Goal: Information Seeking & Learning: Learn about a topic

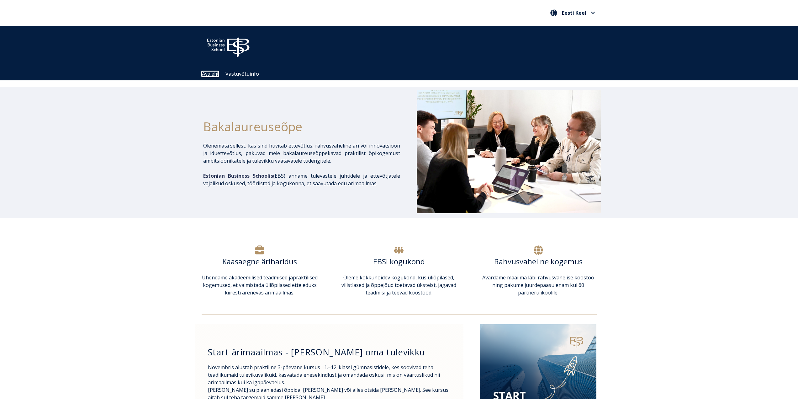
click at [212, 75] on link "Avaleht" at bounding box center [210, 73] width 17 height 5
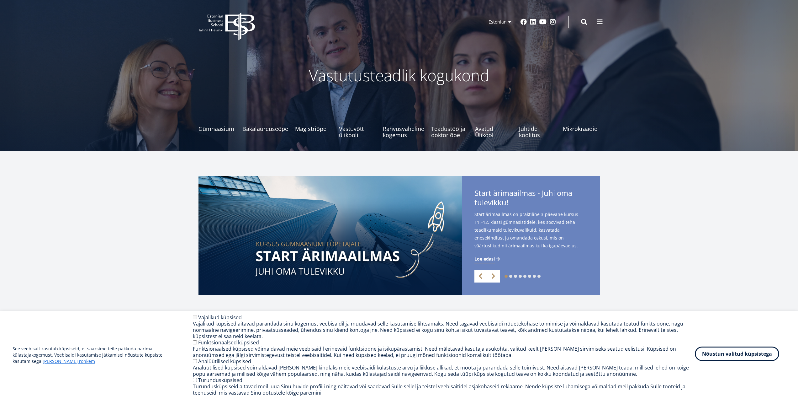
click at [752, 354] on button "Nõustun valitud küpsistega" at bounding box center [737, 353] width 84 height 14
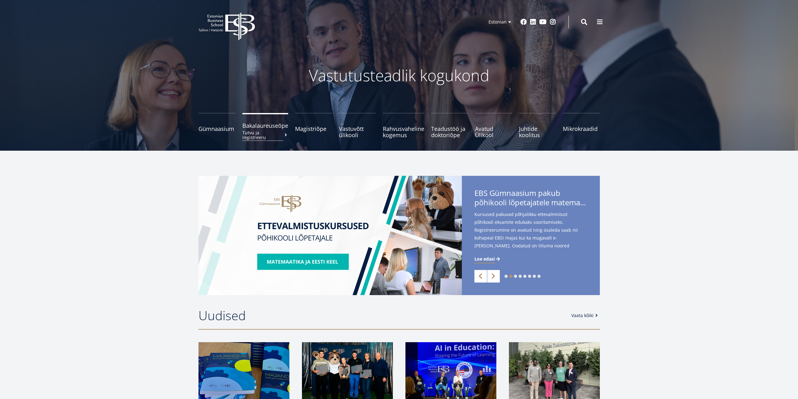
click at [276, 133] on small "Tutvu ja registreeru" at bounding box center [265, 134] width 46 height 9
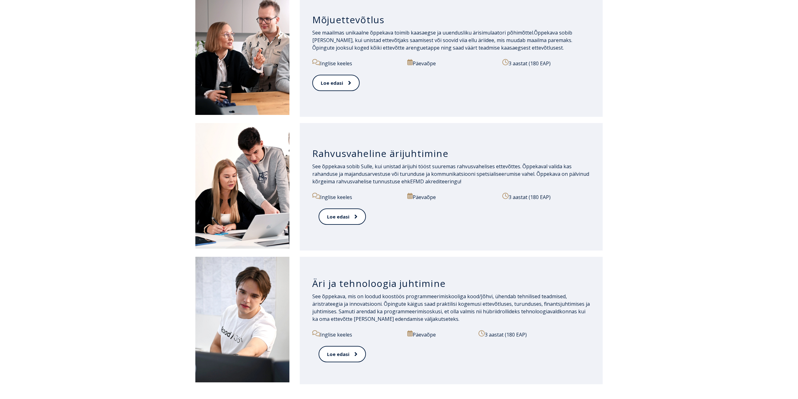
scroll to position [627, 0]
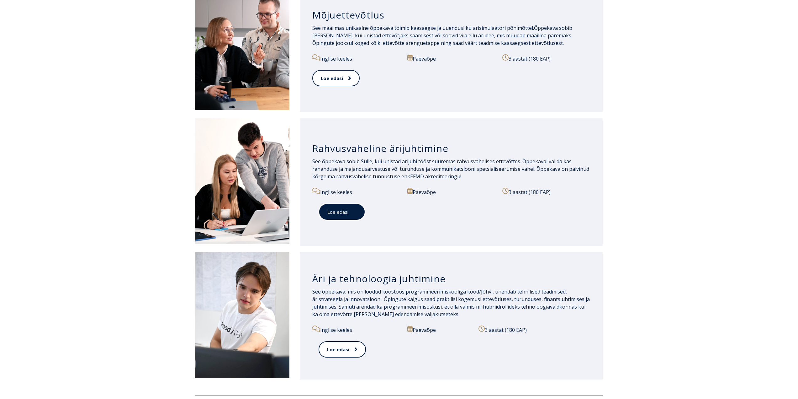
click at [346, 216] on link "Loe edasi" at bounding box center [342, 211] width 47 height 17
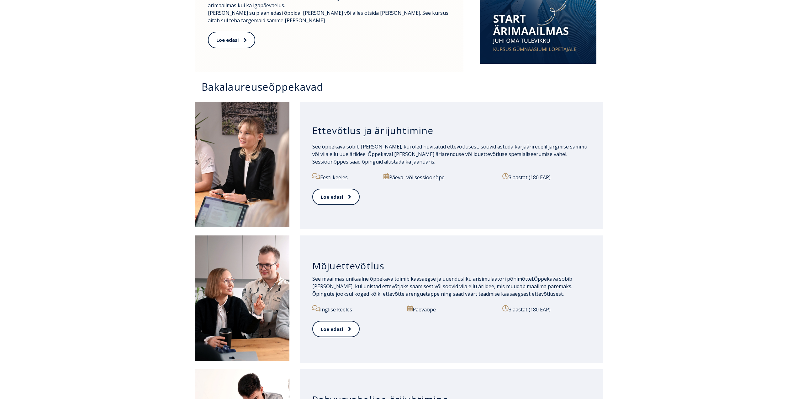
scroll to position [376, 0]
click at [335, 198] on link "Loe edasi" at bounding box center [335, 196] width 47 height 17
